Goal: Navigation & Orientation: Understand site structure

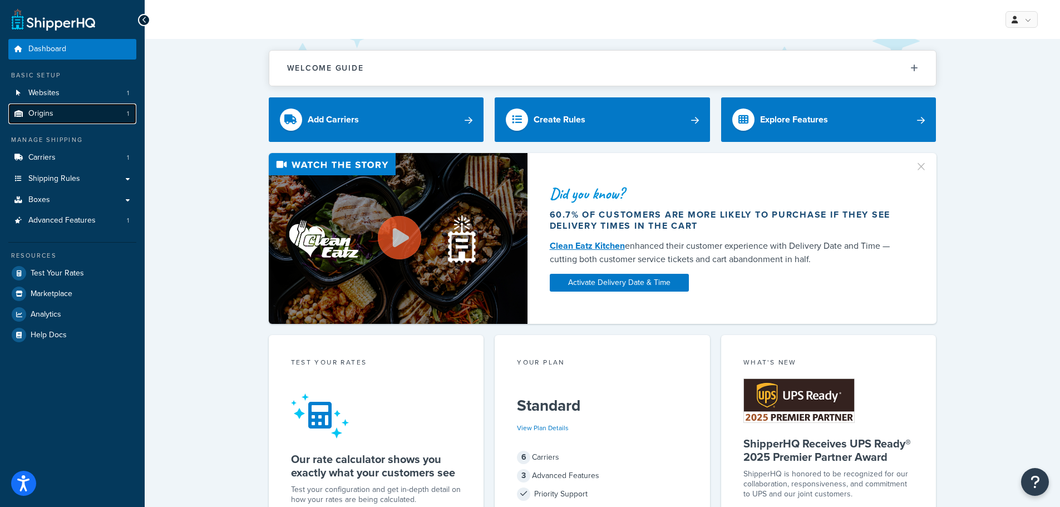
click at [58, 117] on link "Origins 1" at bounding box center [72, 113] width 128 height 21
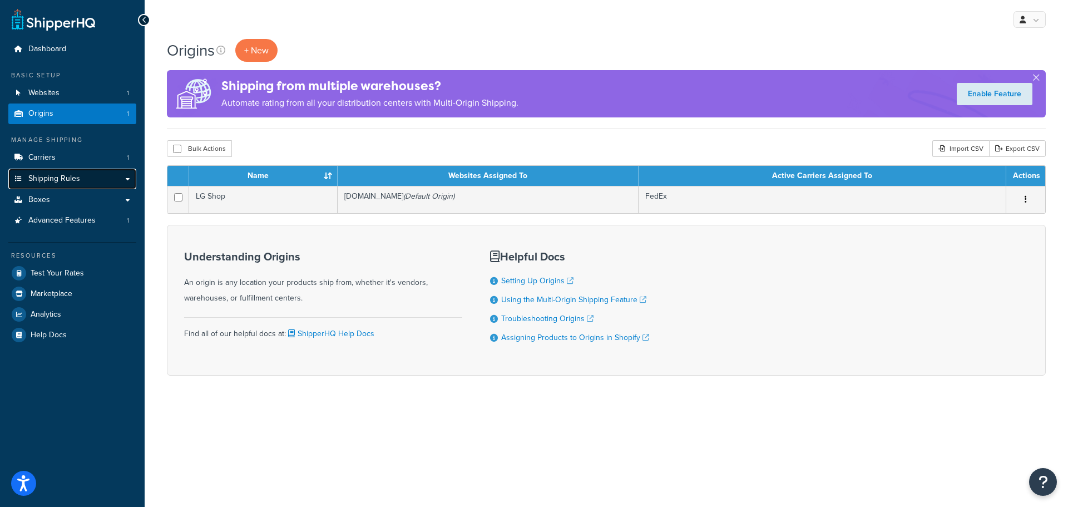
click at [55, 182] on span "Shipping Rules" at bounding box center [54, 178] width 52 height 9
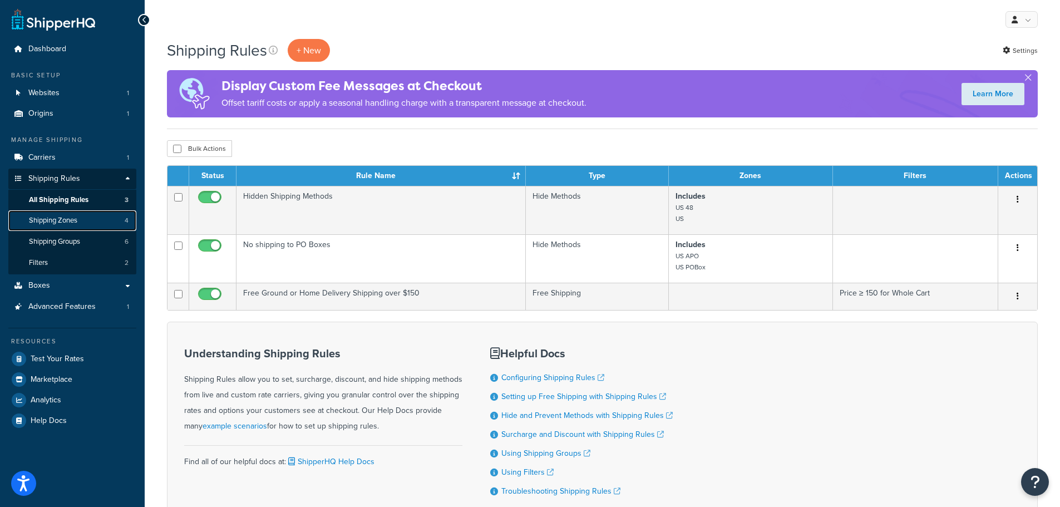
click at [66, 216] on span "Shipping Zones" at bounding box center [53, 220] width 48 height 9
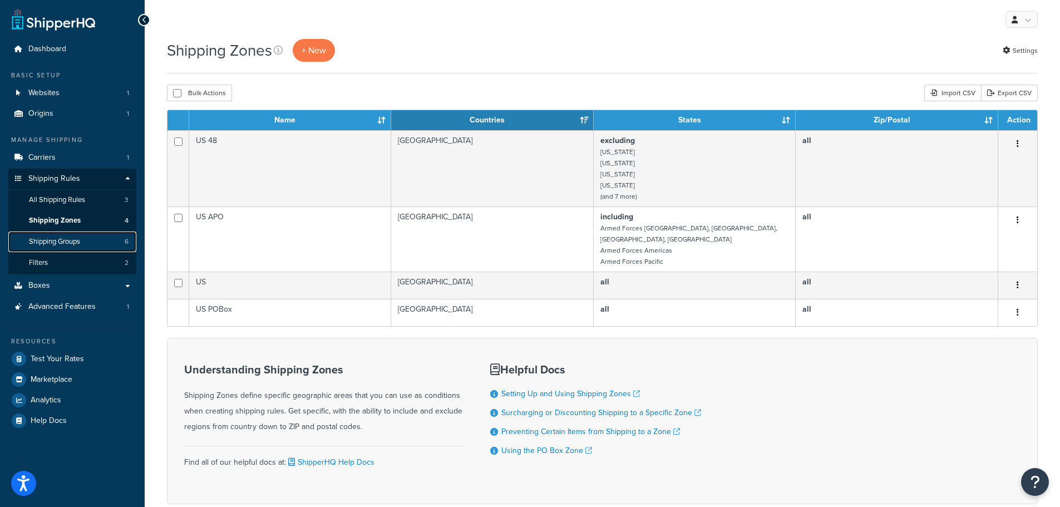
click at [57, 244] on span "Shipping Groups" at bounding box center [54, 241] width 51 height 9
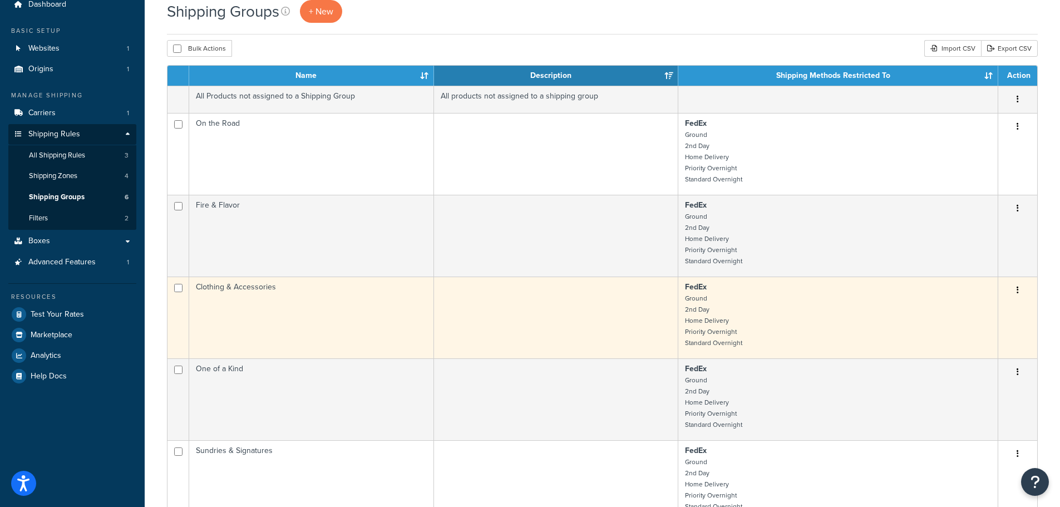
scroll to position [111, 0]
